Goal: Find specific page/section: Find specific page/section

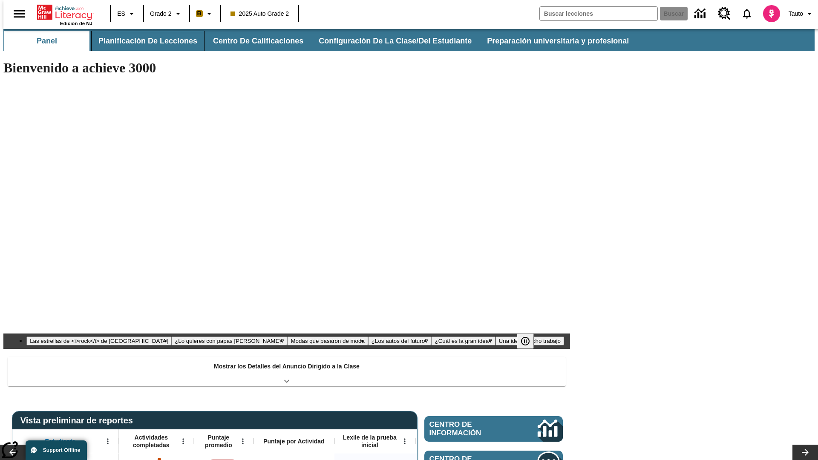
click at [143, 41] on button "Planificación de lecciones" at bounding box center [147, 41] width 113 height 20
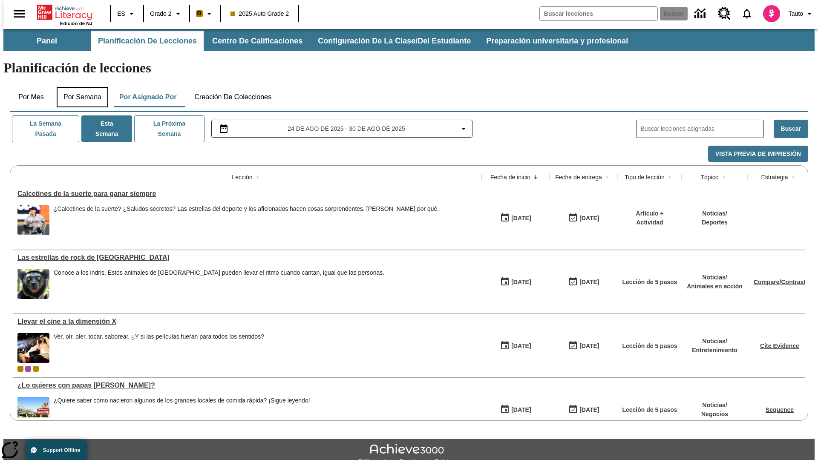
click at [80, 87] on button "Por semana" at bounding box center [83, 97] width 52 height 20
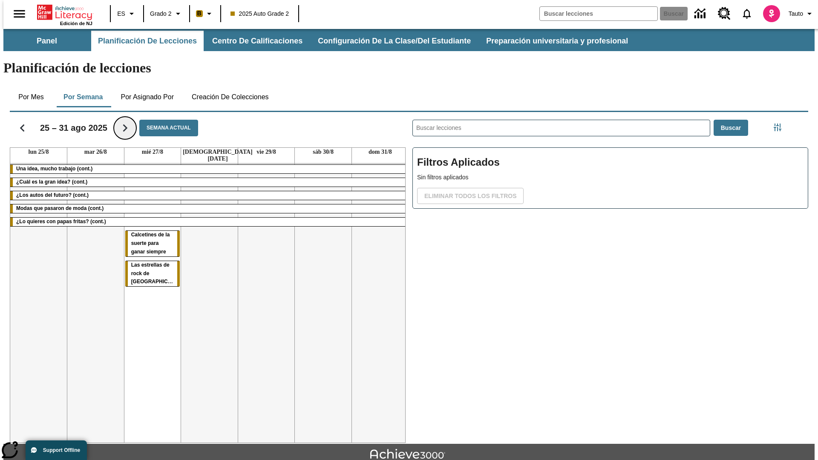
click at [119, 121] on icon "Seguir" at bounding box center [125, 128] width 15 height 15
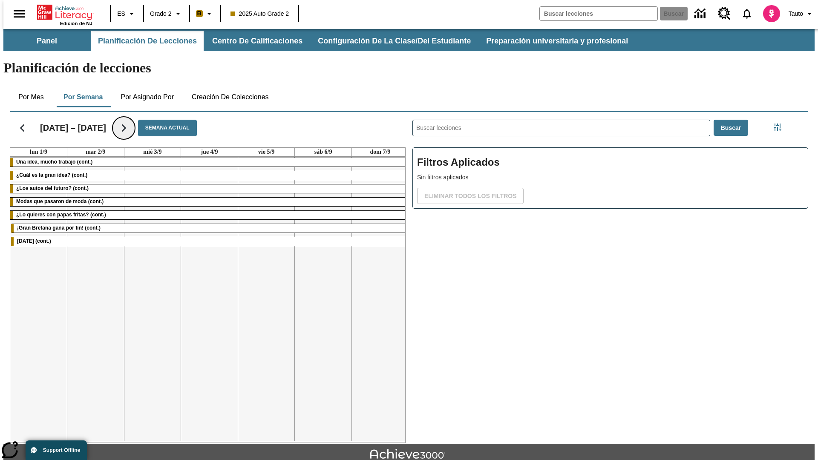
click at [116, 121] on icon "Seguir" at bounding box center [123, 128] width 15 height 15
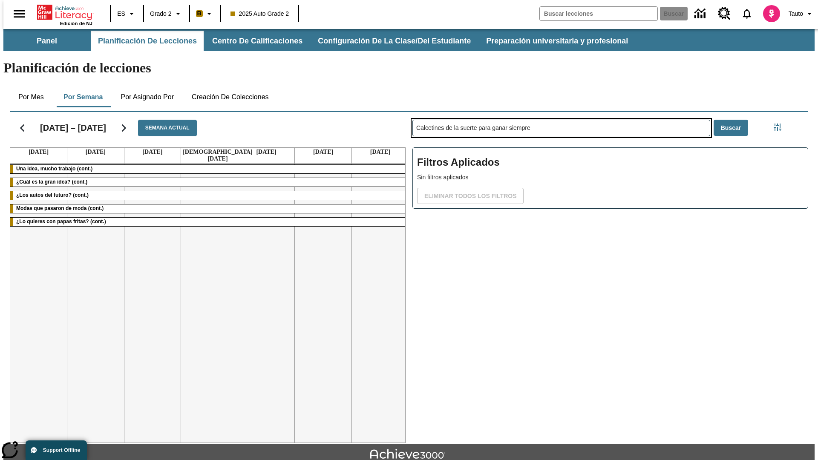
type input "Calcetines de la suerte para ganar siempre"
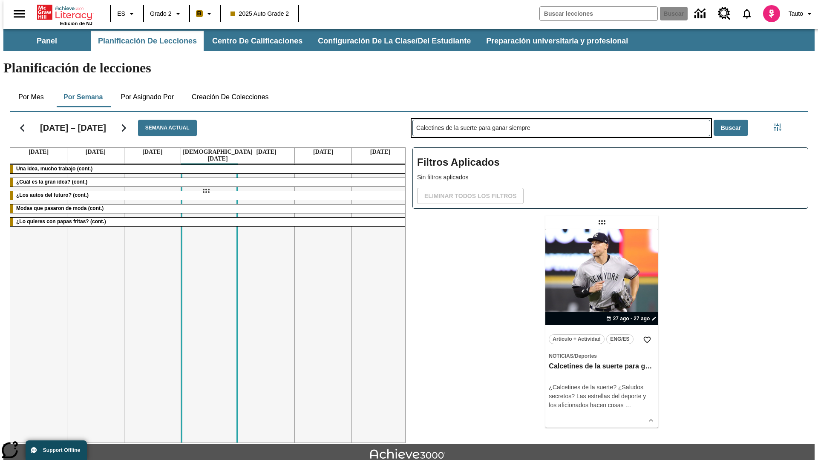
drag, startPoint x: 603, startPoint y: 189, endPoint x: 206, endPoint y: 191, distance: 397.3
click at [206, 191] on div "[DATE] – [DATE] Semana actual [DATE] [DATE] [DATE] [DATE] [DATE] [DATE] [DATE] …" at bounding box center [406, 276] width 806 height 335
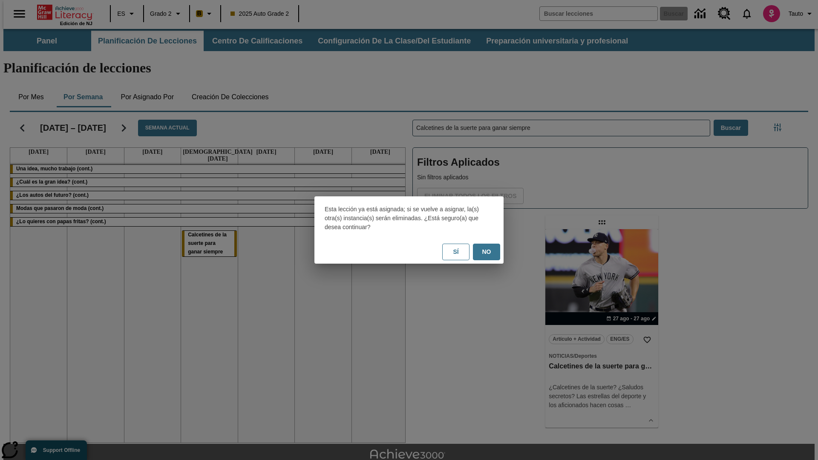
click at [487, 252] on button "No" at bounding box center [486, 252] width 27 height 17
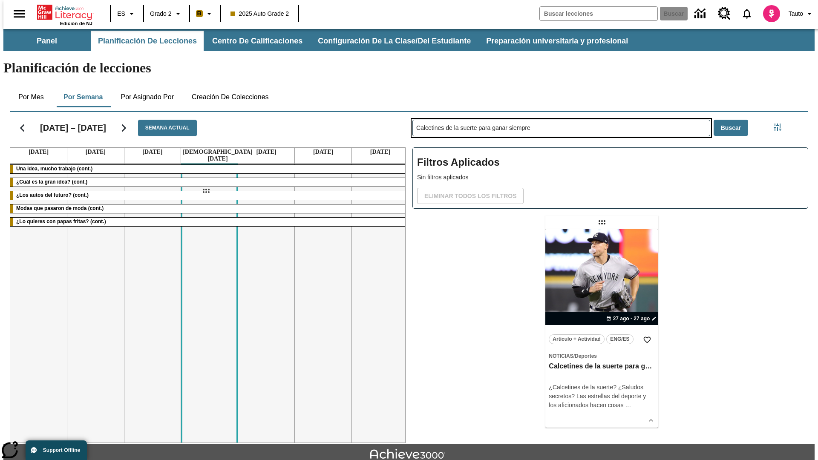
drag, startPoint x: 603, startPoint y: 189, endPoint x: 206, endPoint y: 191, distance: 397.3
click at [206, 191] on div "[DATE] – [DATE] Semana actual [DATE] [DATE] [DATE] [DATE] [DATE] [DATE] [DATE] …" at bounding box center [406, 276] width 806 height 335
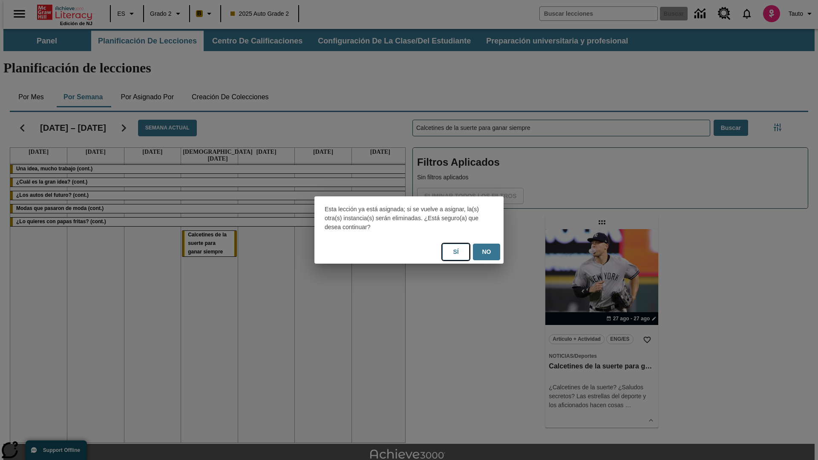
click at [456, 252] on button "Sí" at bounding box center [455, 252] width 27 height 17
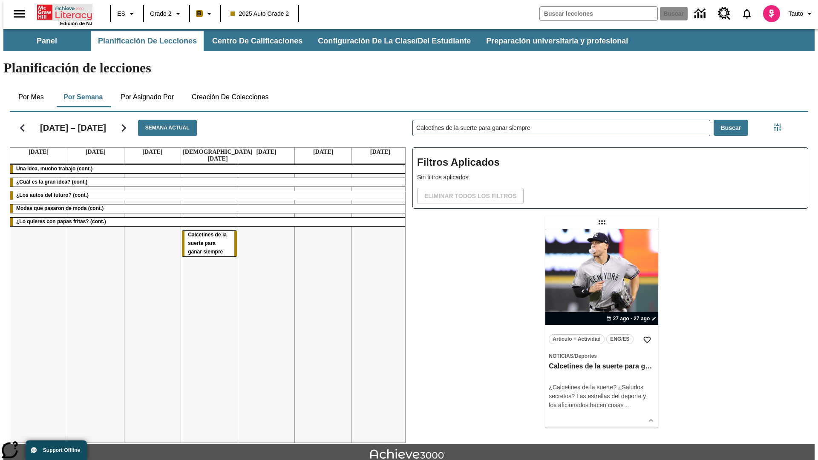
click at [61, 12] on icon "Portada" at bounding box center [65, 12] width 57 height 17
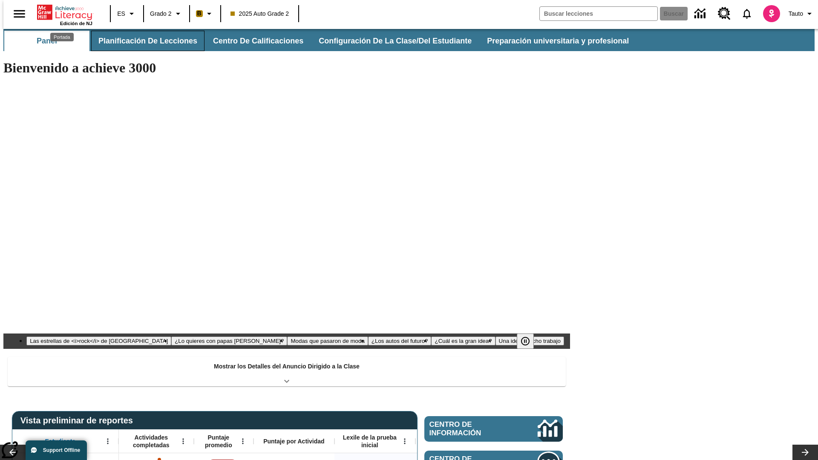
click at [143, 41] on button "Planificación de lecciones" at bounding box center [147, 41] width 113 height 20
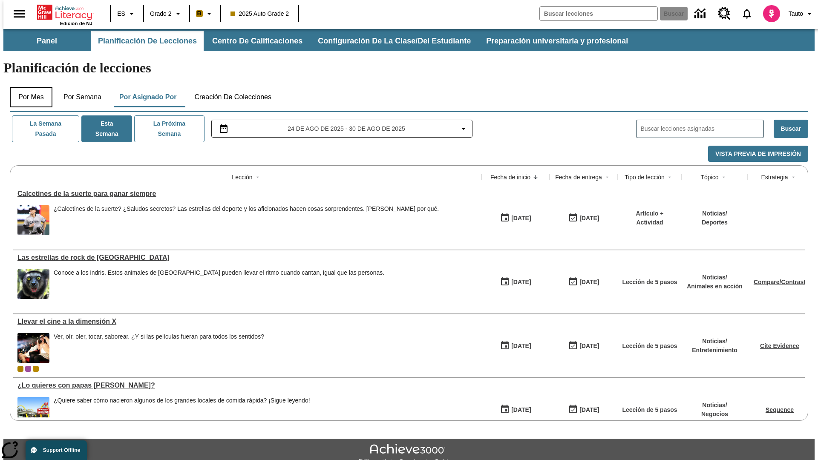
click at [28, 87] on button "Por mes" at bounding box center [31, 97] width 43 height 20
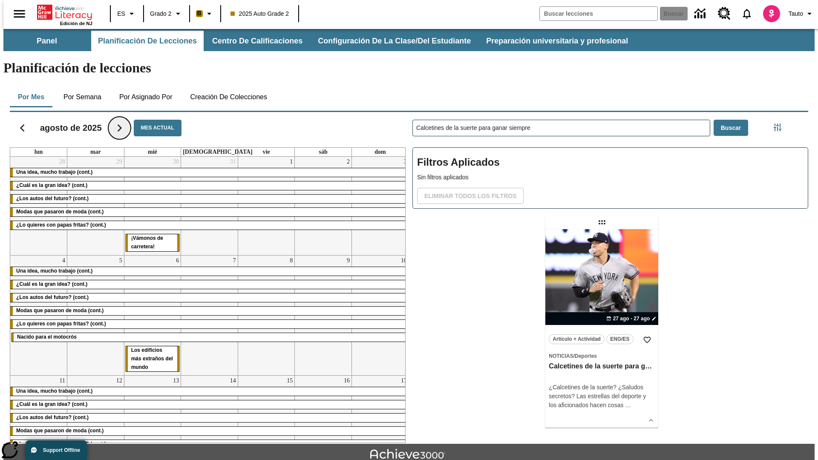
click at [116, 121] on icon "Seguir" at bounding box center [119, 128] width 15 height 15
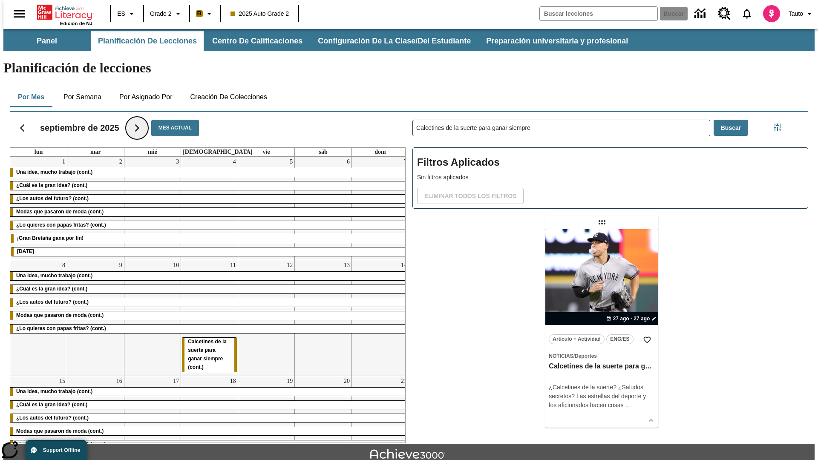
click at [137, 121] on icon "Seguir" at bounding box center [137, 128] width 15 height 15
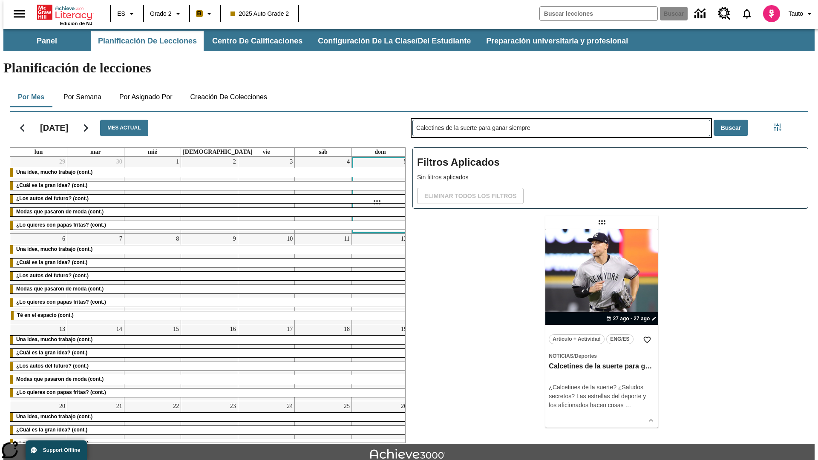
drag, startPoint x: 603, startPoint y: 189, endPoint x: 377, endPoint y: 202, distance: 226.7
click at [377, 202] on div "[DATE] Mes actual lun mar mié jue vie sáb dom 29 Una idea, mucho trabajo (cont.…" at bounding box center [406, 276] width 806 height 335
